Goal: Find specific page/section: Find specific page/section

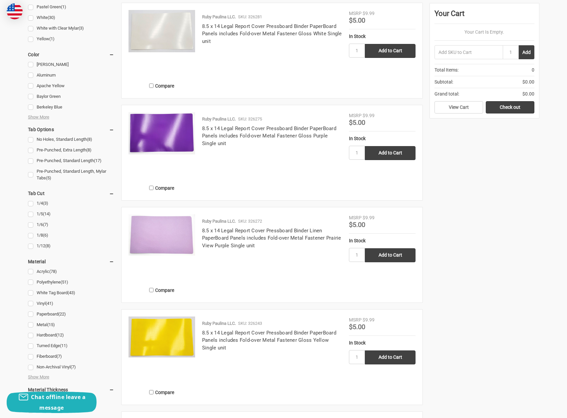
scroll to position [600, 0]
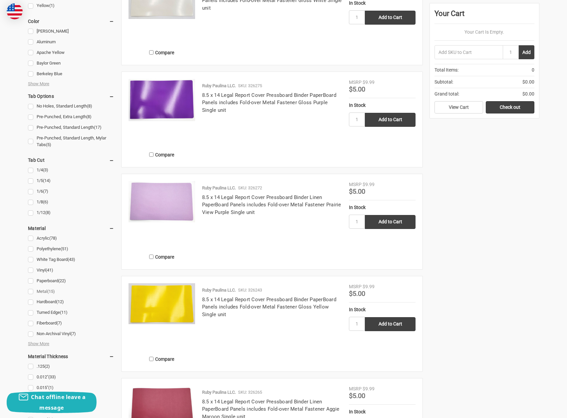
click at [32, 291] on link "Metal (15)" at bounding box center [71, 291] width 86 height 9
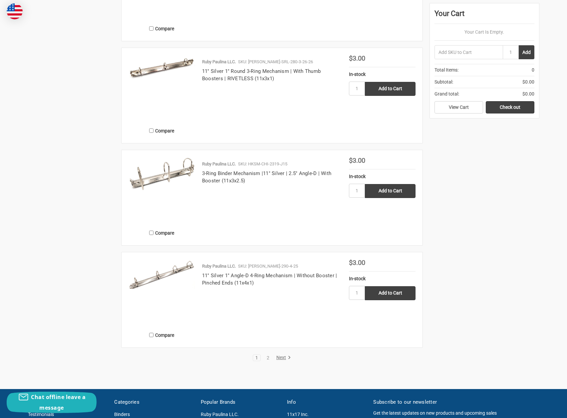
scroll to position [1166, 0]
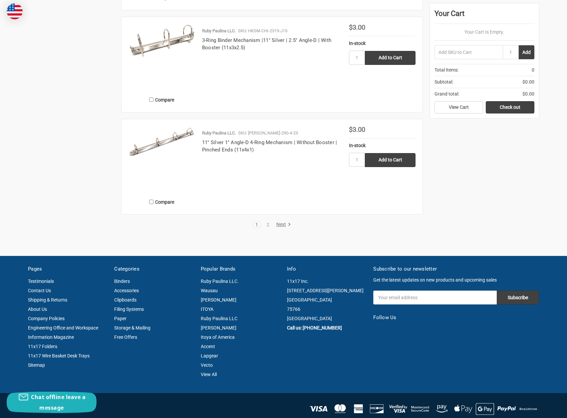
click at [274, 228] on li "Next" at bounding box center [283, 224] width 18 height 7
click at [284, 228] on link "Next" at bounding box center [282, 225] width 17 height 6
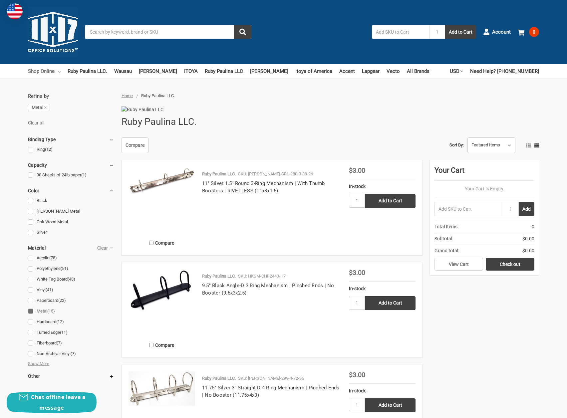
click at [41, 68] on link "Shop Online" at bounding box center [44, 71] width 33 height 15
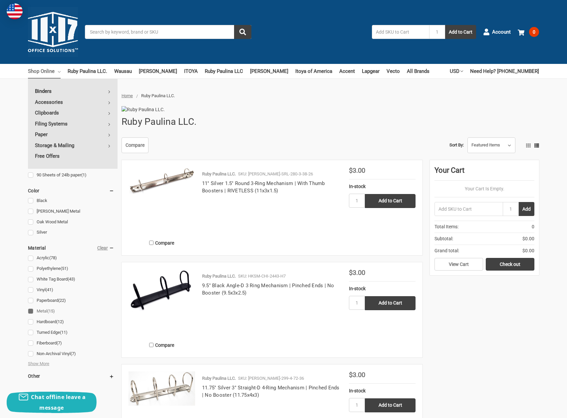
click at [47, 92] on link "Binders" at bounding box center [73, 91] width 90 height 11
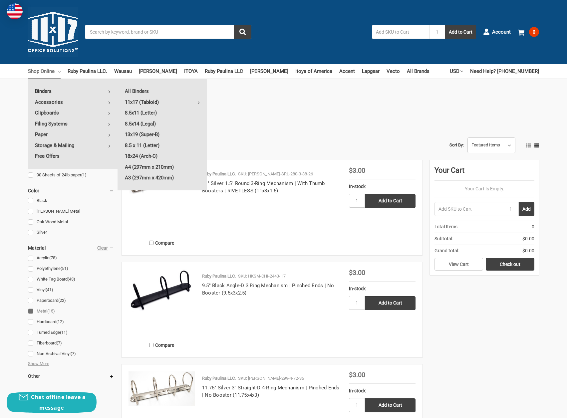
click at [134, 102] on link "11x17 (Tabloid)" at bounding box center [162, 102] width 89 height 11
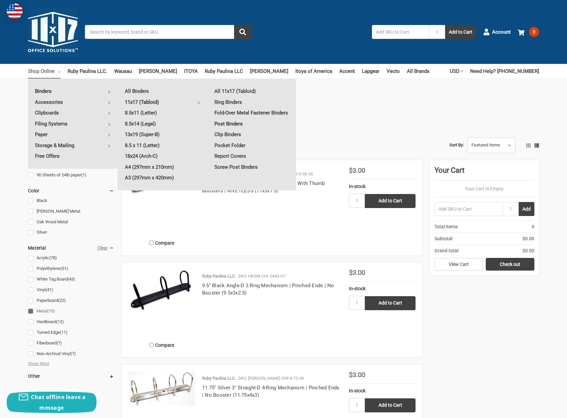
click at [236, 124] on link "Post Binders" at bounding box center [251, 124] width 89 height 11
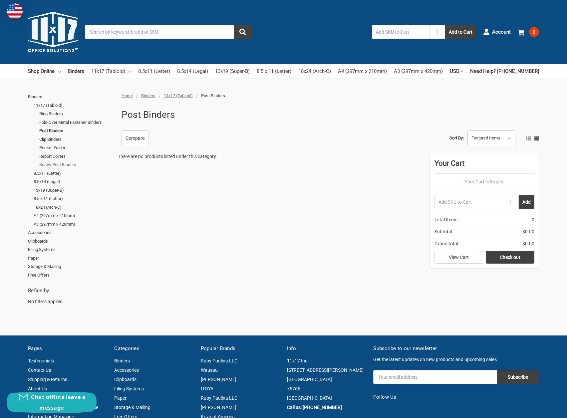
click at [60, 164] on link "Screw Post Binders" at bounding box center [76, 165] width 75 height 9
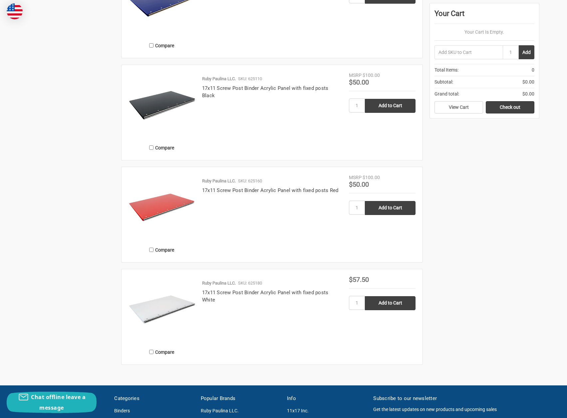
scroll to position [699, 0]
